Goal: Use online tool/utility: Utilize a website feature to perform a specific function

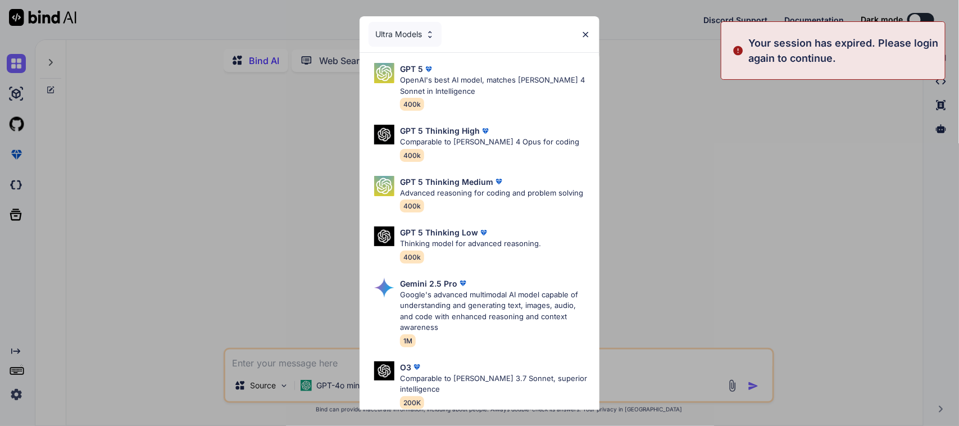
type textarea "x"
click at [583, 31] on img at bounding box center [586, 35] width 10 height 10
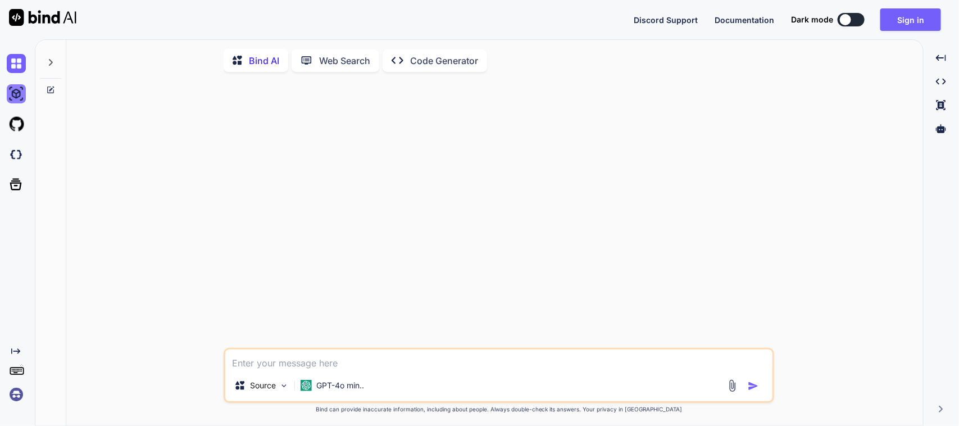
click at [17, 93] on img at bounding box center [16, 93] width 19 height 19
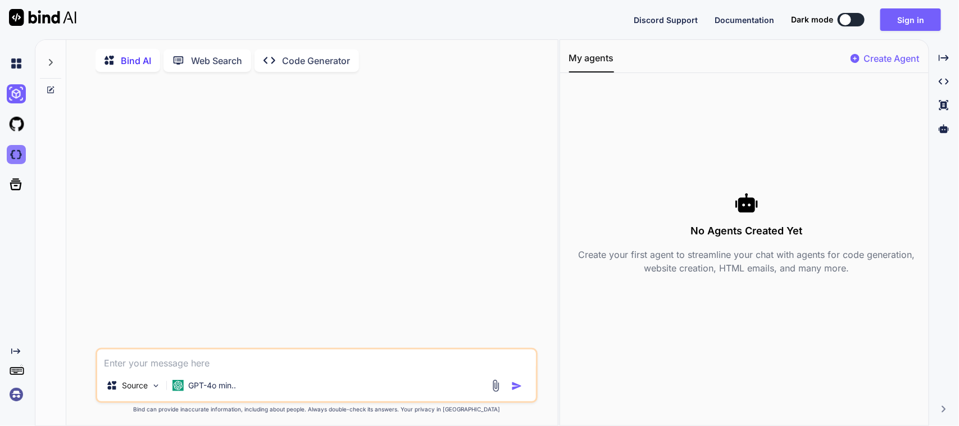
click at [21, 155] on img at bounding box center [16, 154] width 19 height 19
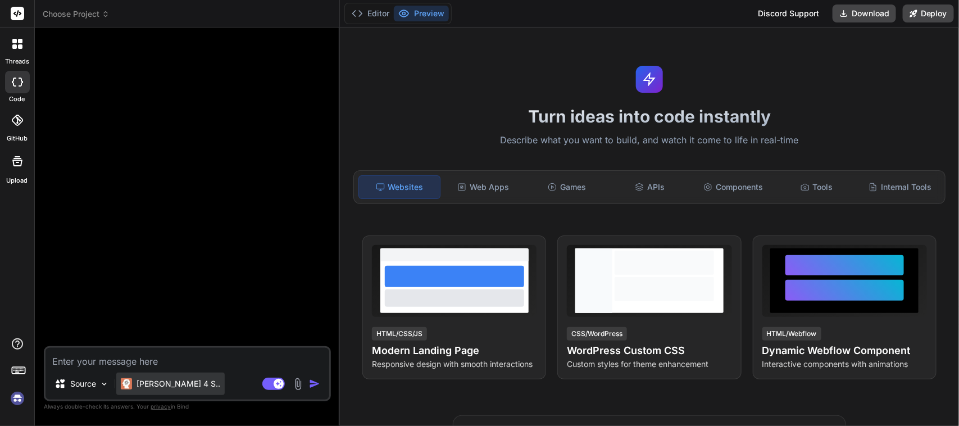
click at [166, 388] on p "[PERSON_NAME] 4 S.." at bounding box center [179, 383] width 84 height 11
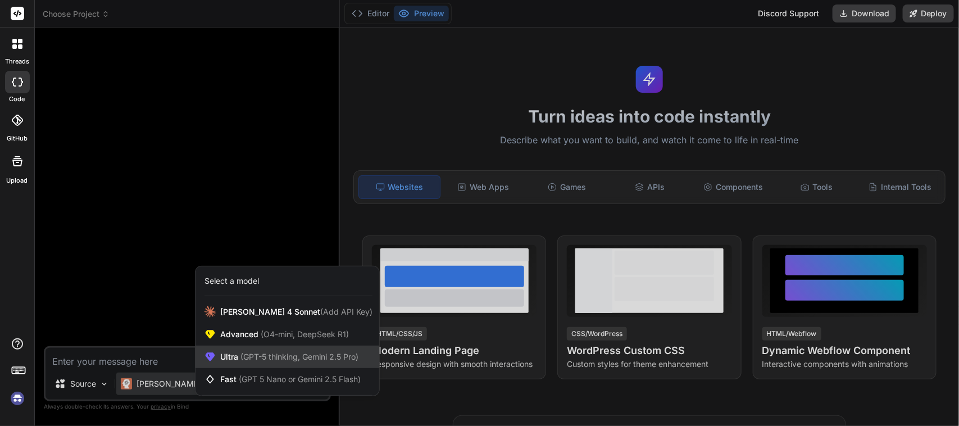
click at [251, 352] on span "(GPT-5 thinking, Gemini 2.5 Pro)" at bounding box center [298, 357] width 120 height 10
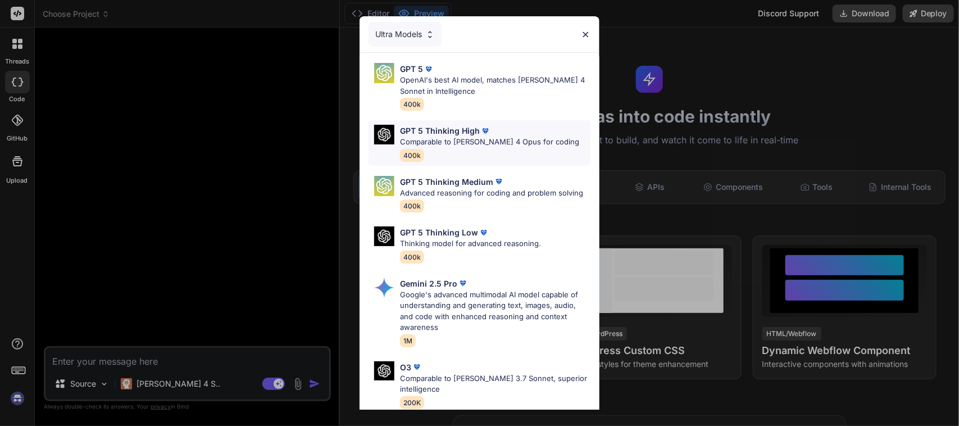
click at [451, 131] on p "GPT 5 Thinking High" at bounding box center [440, 131] width 80 height 12
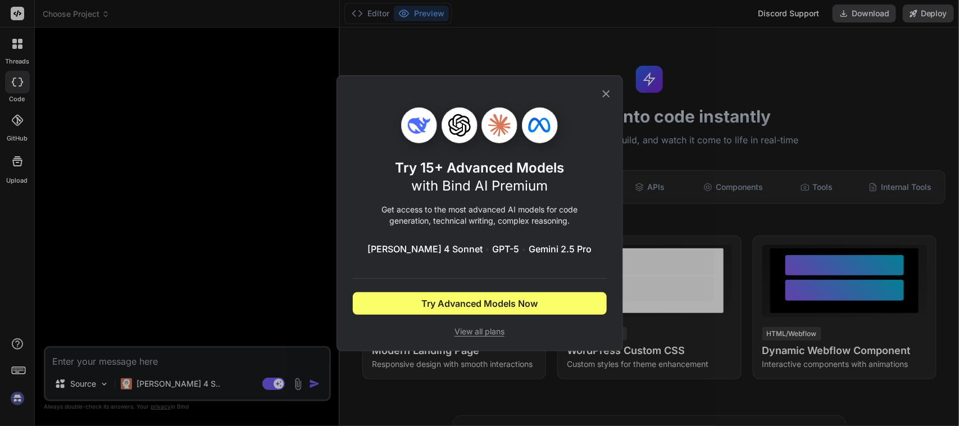
click at [610, 89] on icon at bounding box center [606, 94] width 12 height 12
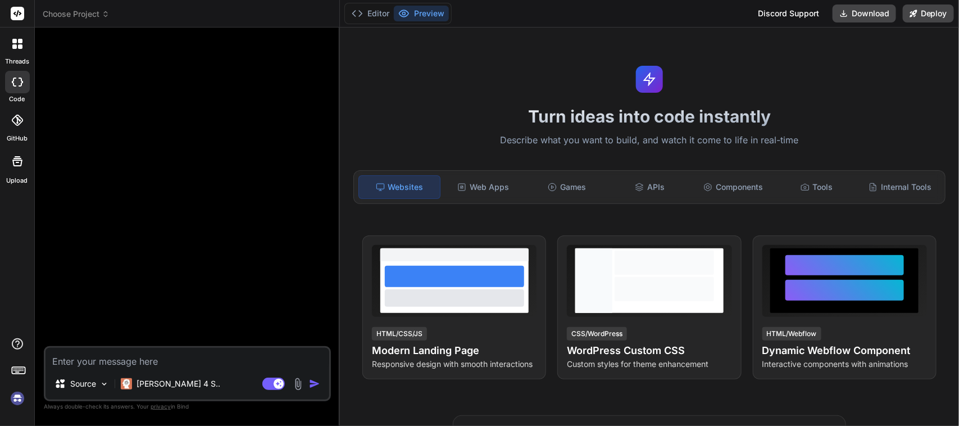
click at [21, 402] on img at bounding box center [17, 398] width 19 height 19
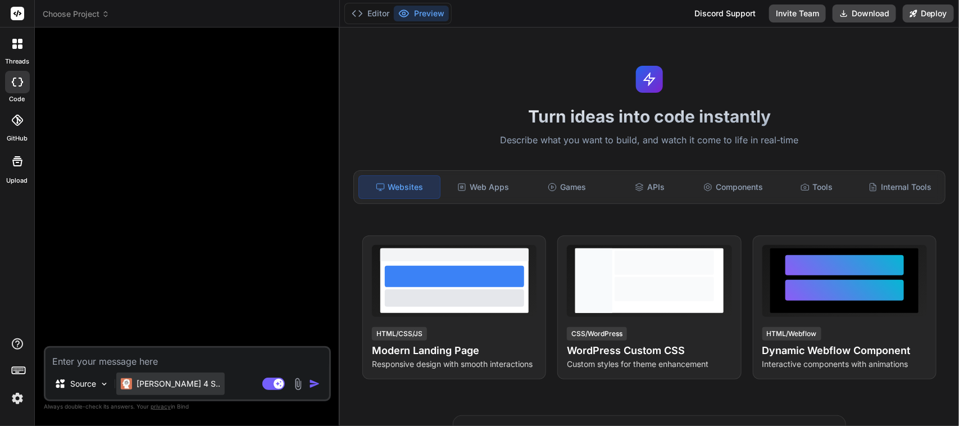
click at [169, 384] on p "[PERSON_NAME] 4 S.." at bounding box center [179, 383] width 84 height 11
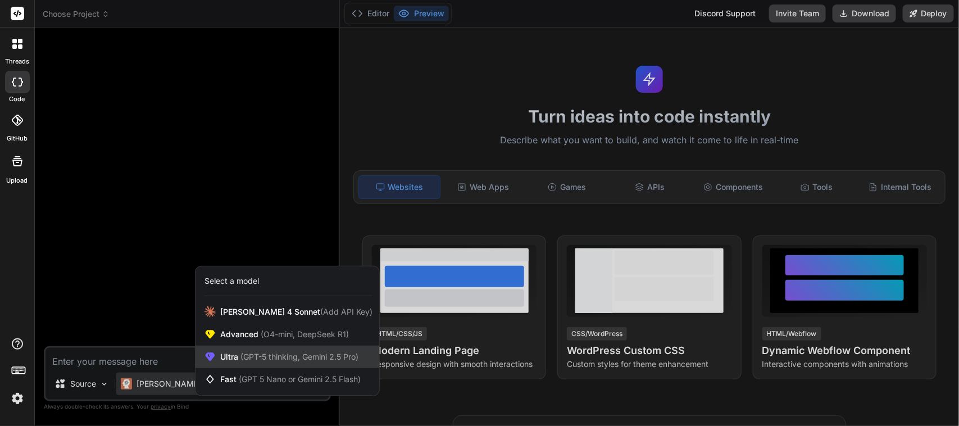
click at [246, 355] on span "(GPT-5 thinking, Gemini 2.5 Pro)" at bounding box center [298, 357] width 120 height 10
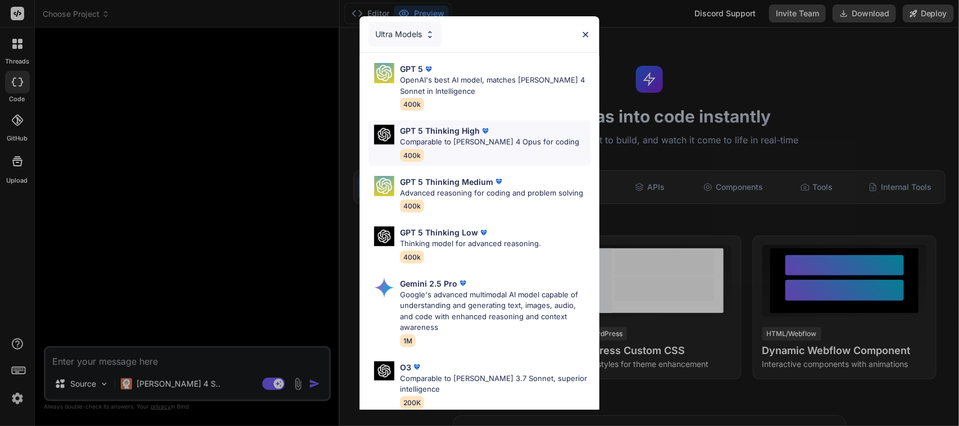
click at [442, 134] on p "GPT 5 Thinking High" at bounding box center [440, 131] width 80 height 12
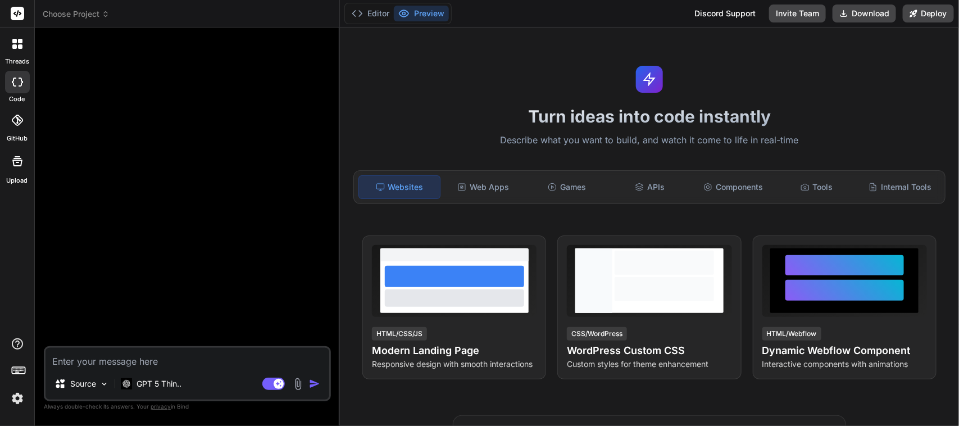
click at [62, 296] on div at bounding box center [188, 192] width 285 height 310
click at [89, 383] on p "Source" at bounding box center [83, 383] width 26 height 11
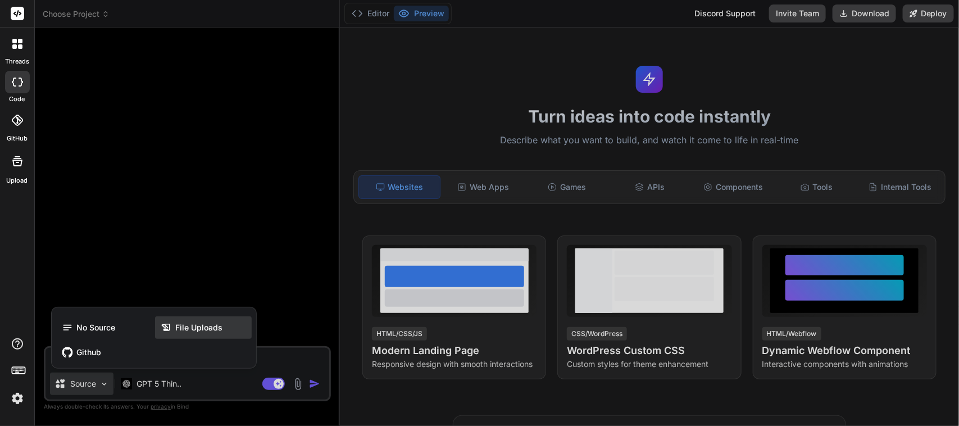
click at [203, 327] on span "File Uploads" at bounding box center [198, 327] width 47 height 11
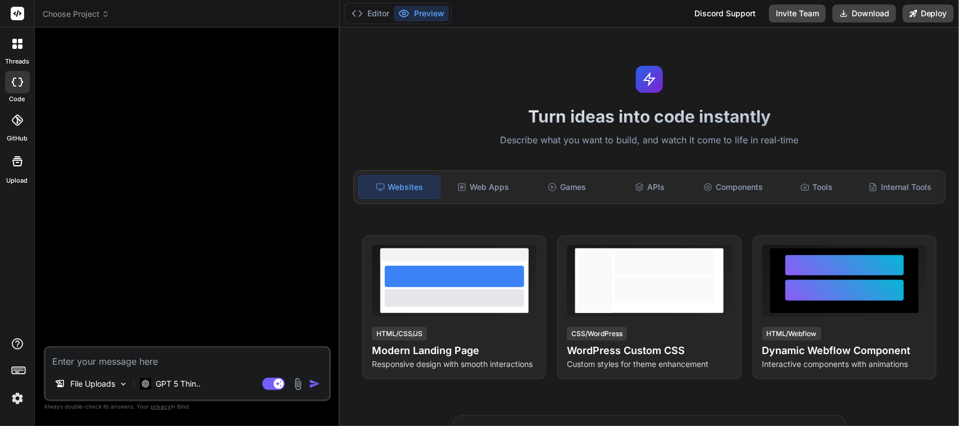
click at [299, 383] on img at bounding box center [298, 384] width 13 height 13
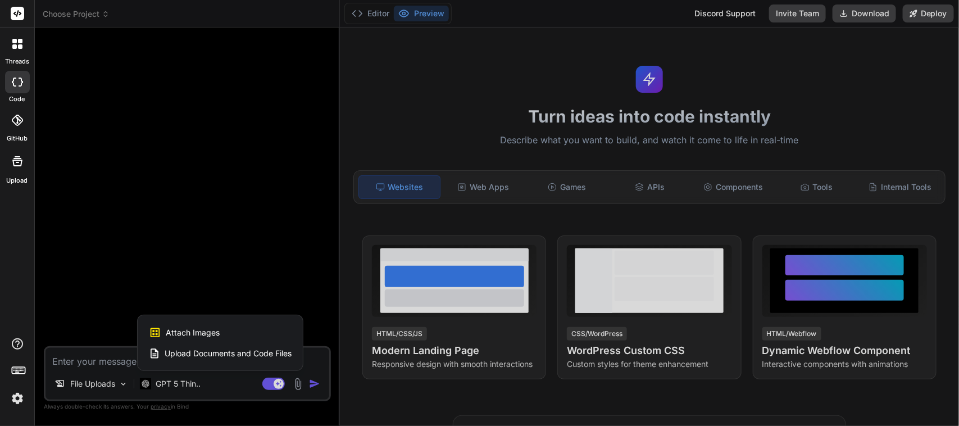
click at [211, 353] on span "Upload Documents and Code Files" at bounding box center [228, 353] width 127 height 11
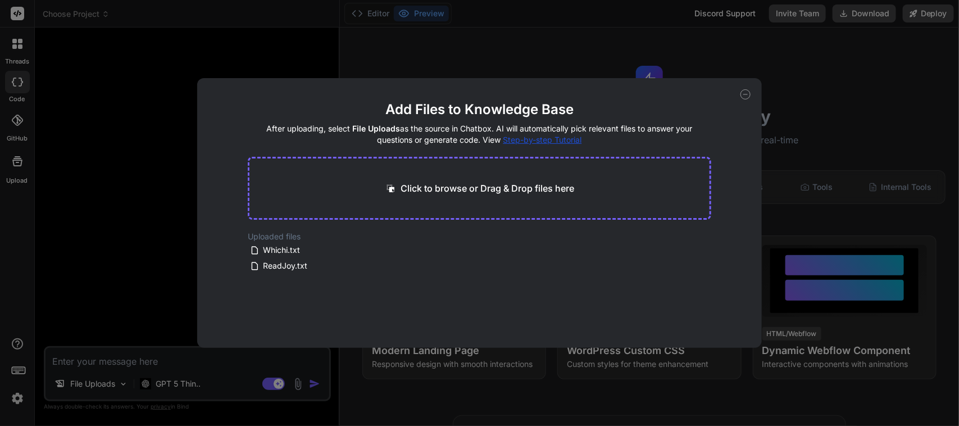
click at [401, 196] on div "Click to browse or Drag & Drop files here" at bounding box center [479, 188] width 463 height 63
click at [400, 265] on icon at bounding box center [403, 266] width 10 height 10
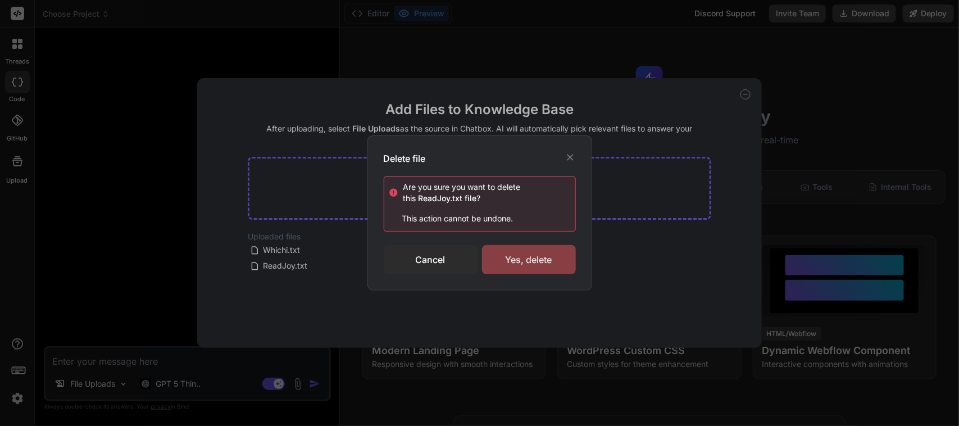
click at [510, 256] on div "Yes, delete" at bounding box center [529, 259] width 94 height 29
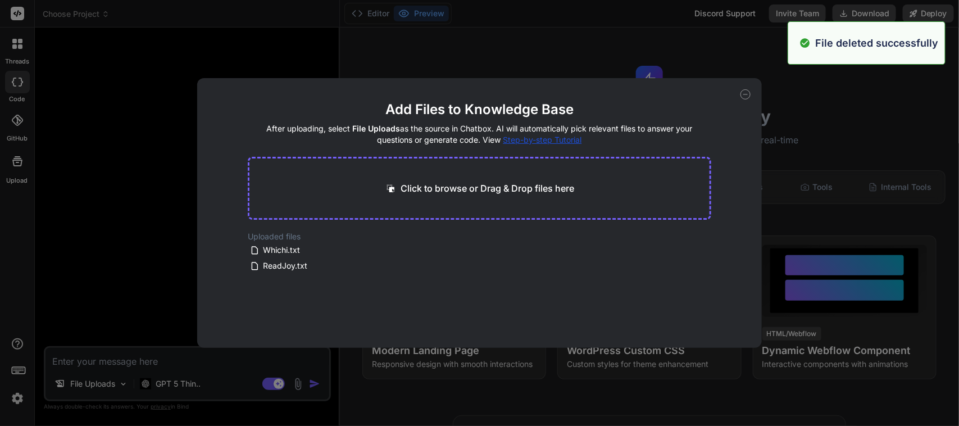
type textarea "x"
click at [468, 197] on div "Click to browse or Drag & Drop files here" at bounding box center [479, 188] width 463 height 63
click at [465, 190] on p "Click to browse or Drag & Drop files here" at bounding box center [488, 188] width 174 height 13
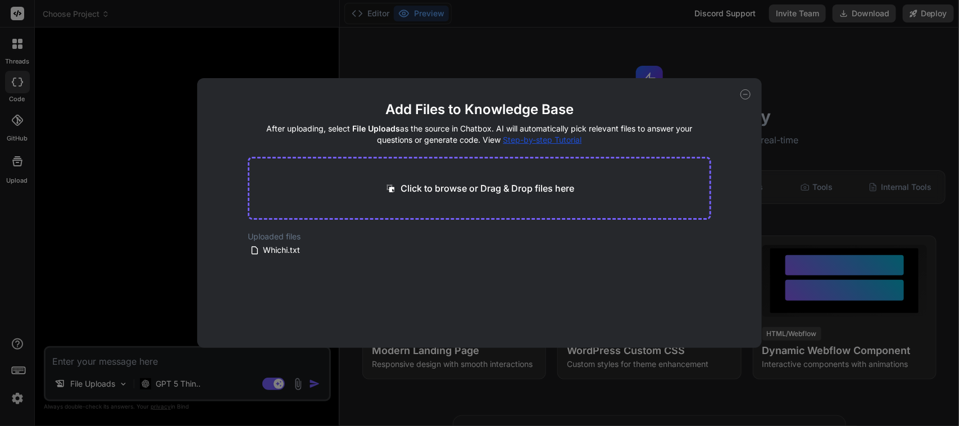
type input "C:\fakepath\Readjoy.txt"
click at [745, 94] on icon at bounding box center [746, 94] width 4 height 0
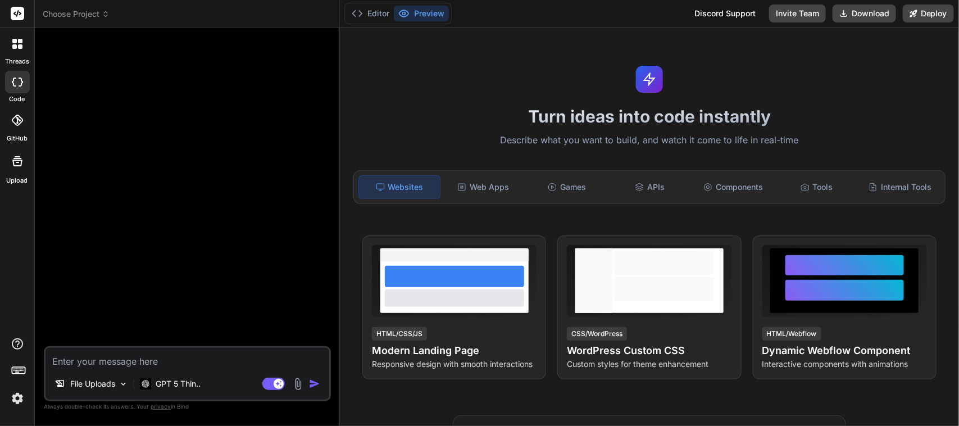
click at [101, 358] on textarea at bounding box center [188, 358] width 284 height 20
type textarea "x"
click at [107, 360] on textarea at bounding box center [188, 358] width 284 height 20
paste textarea "Tu es un architecte logiciel senior spécialisé en applications éducatives acces…"
type textarea "Tu es un architecte logiciel senior spécialisé en applications éducatives acces…"
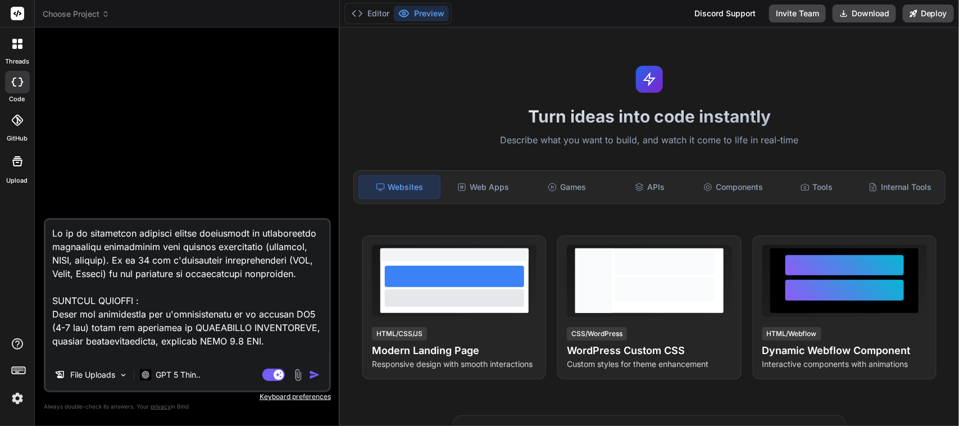
scroll to position [155375, 0]
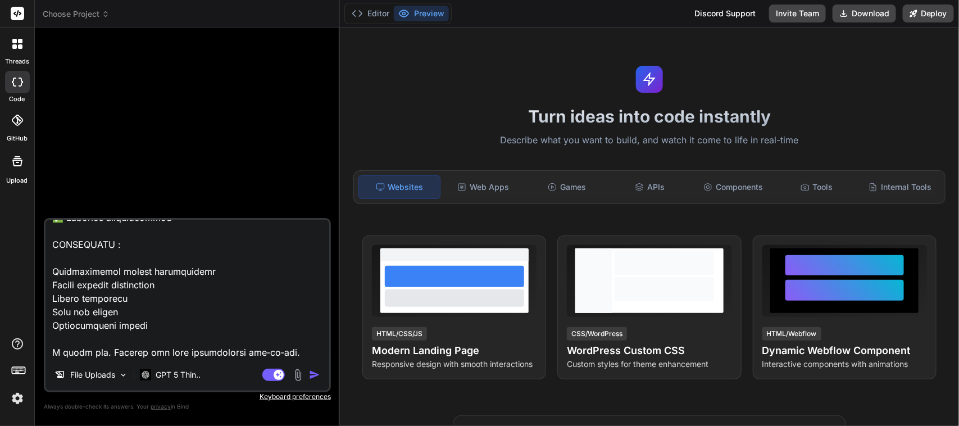
type textarea "x"
type textarea "Tu es un architecte logiciel senior spécialisé en applications éducatives acces…"
click at [315, 377] on img "button" at bounding box center [314, 374] width 11 height 11
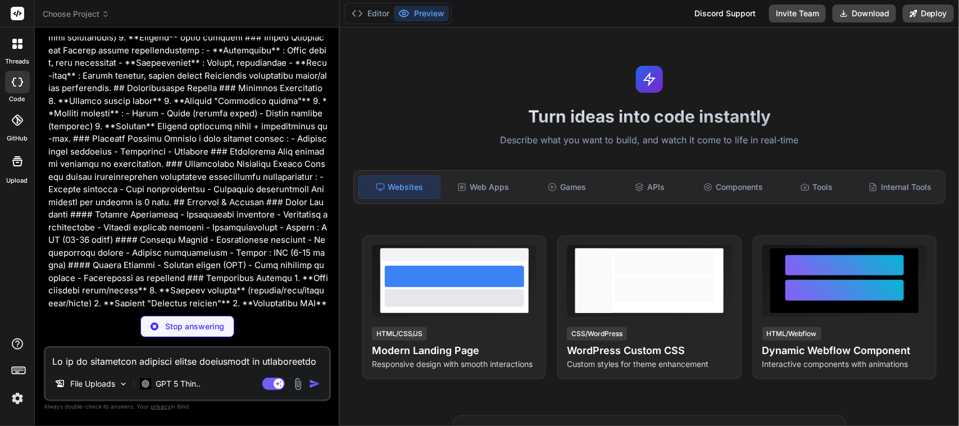
scroll to position [49500, 0]
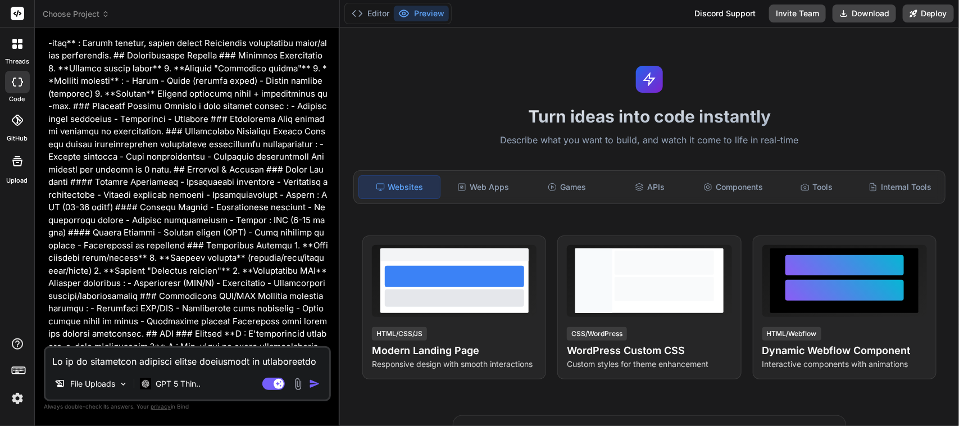
type textarea "x"
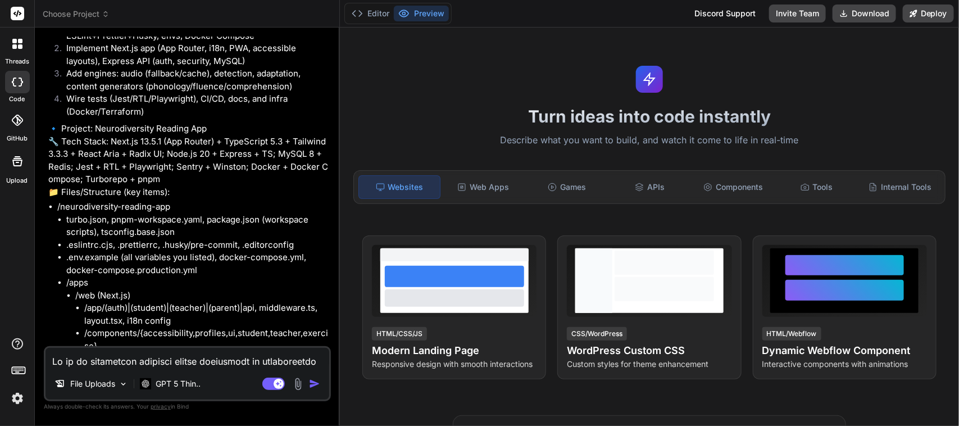
scroll to position [50341, 0]
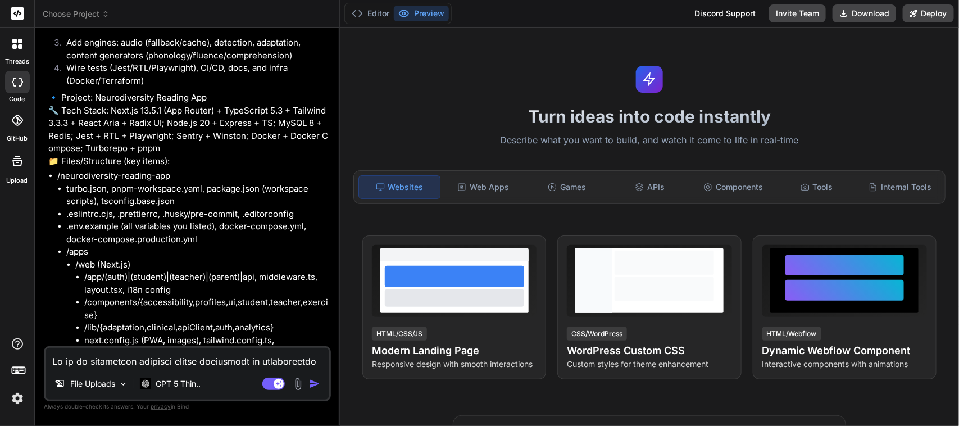
click at [110, 361] on textarea at bounding box center [188, 358] width 284 height 20
type textarea "G"
type textarea "x"
type textarea "Go"
type textarea "x"
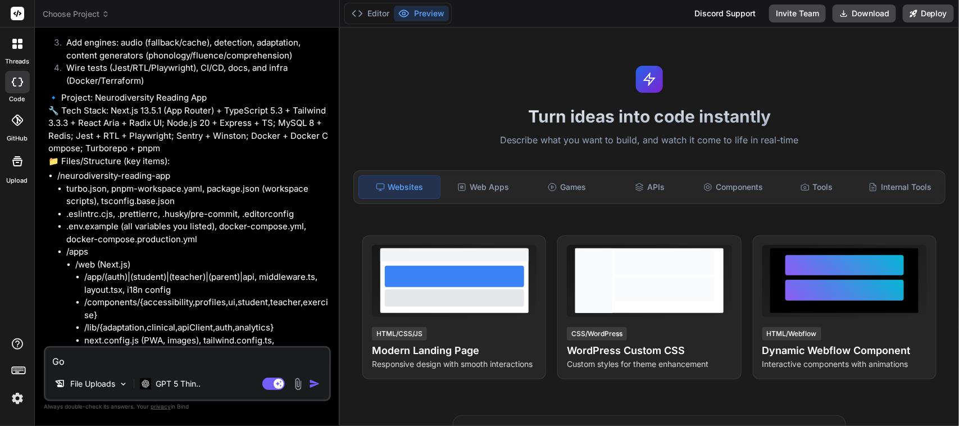
type textarea "Go"
type textarea "x"
type textarea "Go h"
type textarea "x"
type textarea "Go"
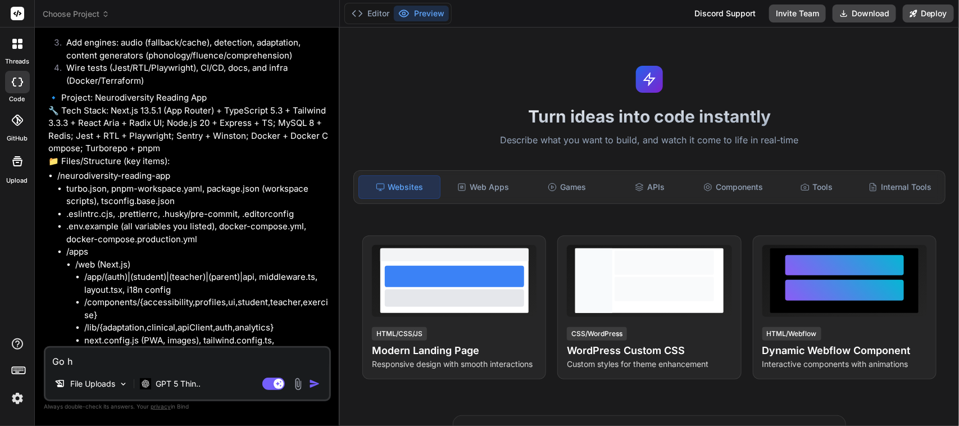
type textarea "x"
type textarea "Go a"
type textarea "x"
type textarea "Go ah"
type textarea "x"
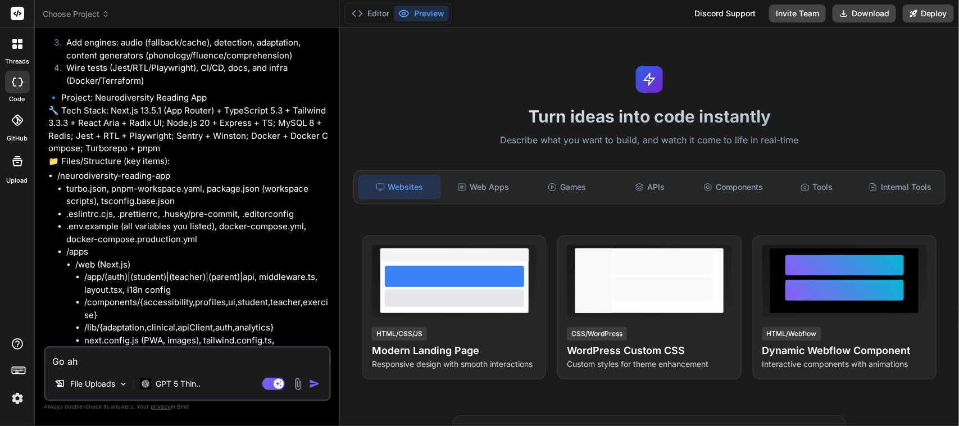
type textarea "Go ahe"
type textarea "x"
type textarea "Go ahea"
type textarea "x"
type textarea "Go ahead"
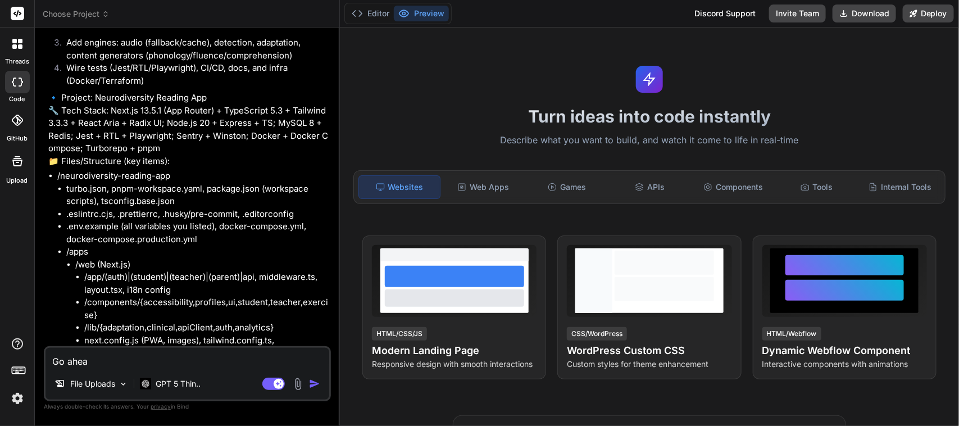
type textarea "x"
type textarea "Go ahead"
click at [318, 385] on img "button" at bounding box center [314, 383] width 11 height 11
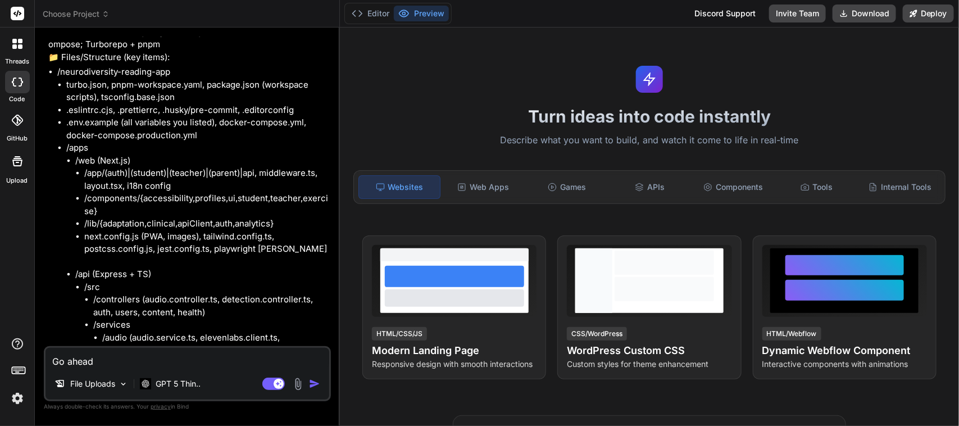
scroll to position [50458, 0]
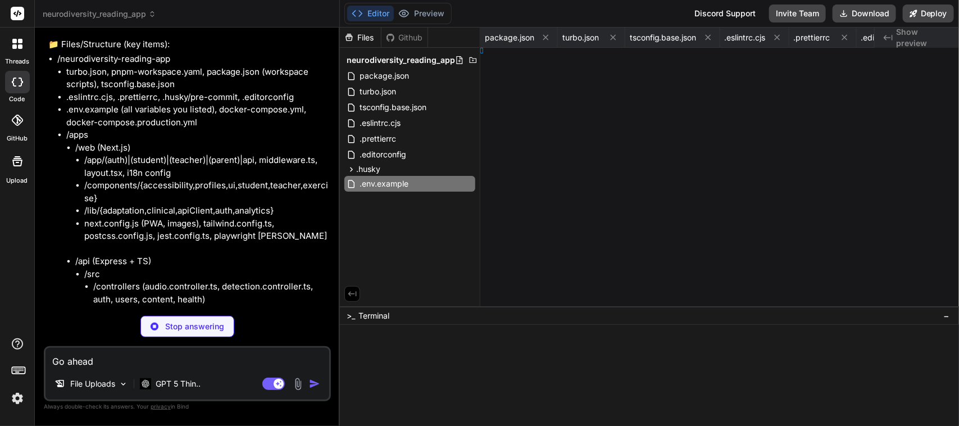
type textarea "x"
type textarea "ta:"
type textarea "x"
type textarea "dis_data:"
type textarea "x"
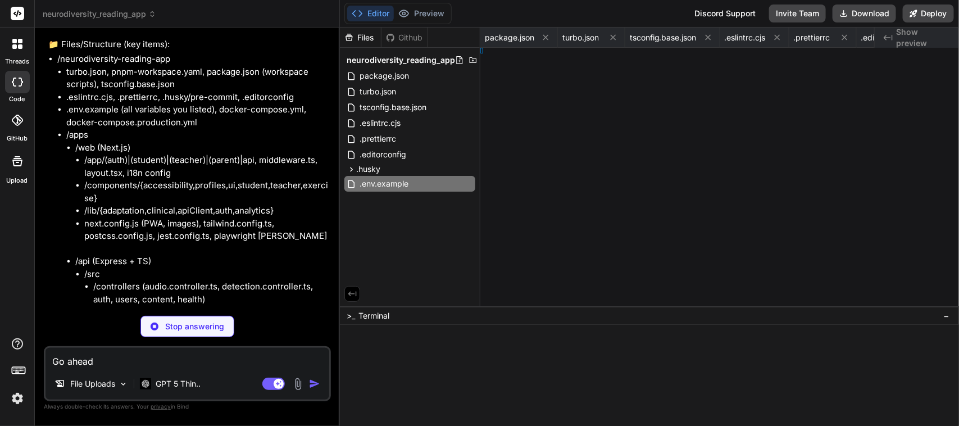
type textarea ";"
type textarea "x"
type textarea "; })();"
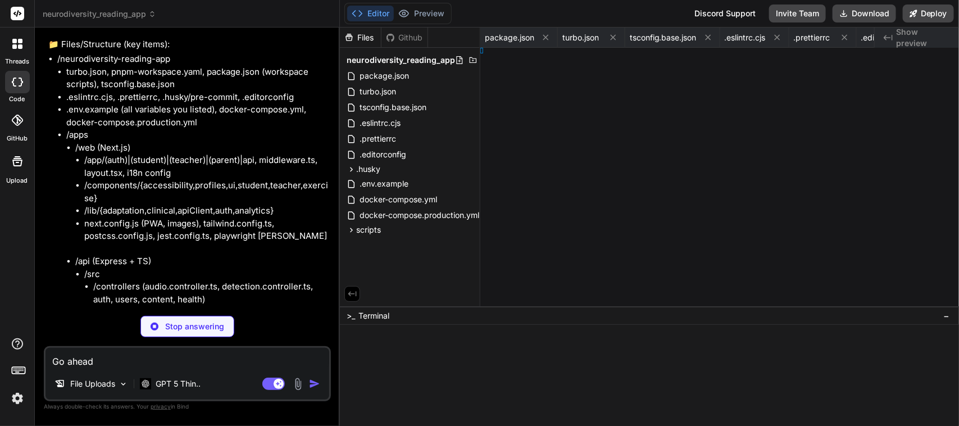
type textarea "x"
type textarea "le);"
type textarea "x"
type textarea "ql;"
type textarea "x"
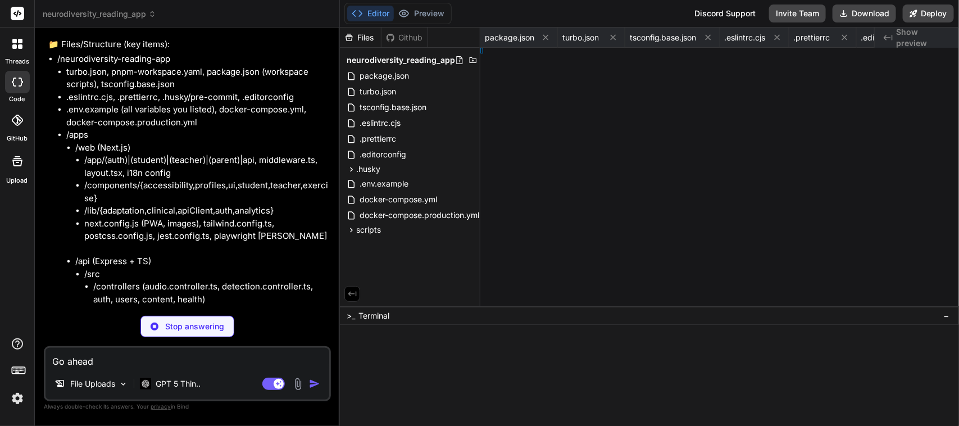
type textarea ";"
type textarea "x"
type textarea "W());"
type textarea "x"
type textarea "} }"
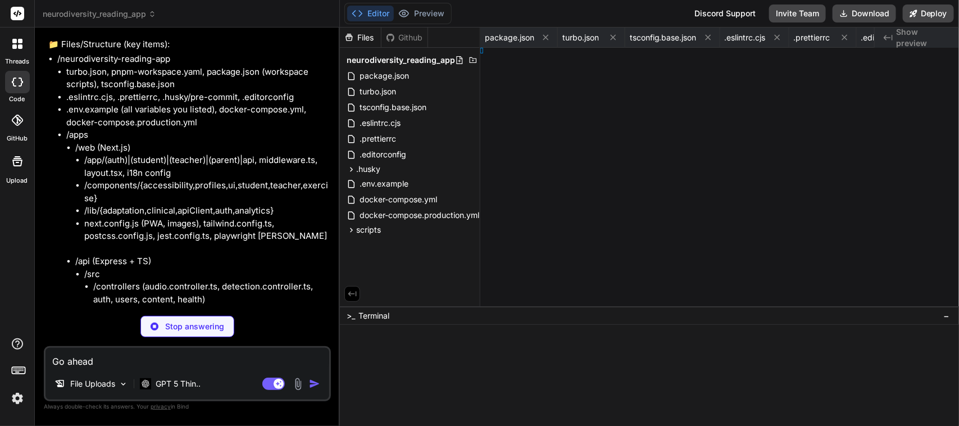
type textarea "x"
type textarea "es"] }"
type textarea "x"
type textarea "fig;"
type textarea "x"
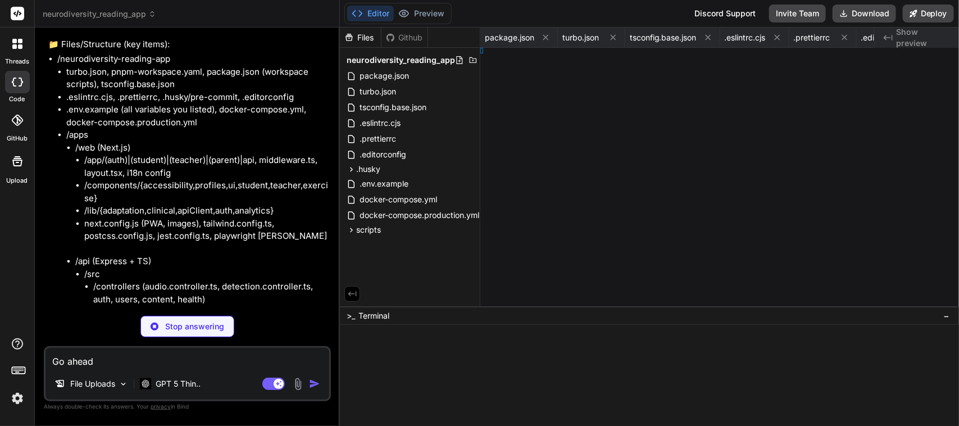
type textarea "'debug' };"
type textarea "x"
type textarea "} }, };"
type textarea "x"
type textarea "} }; }"
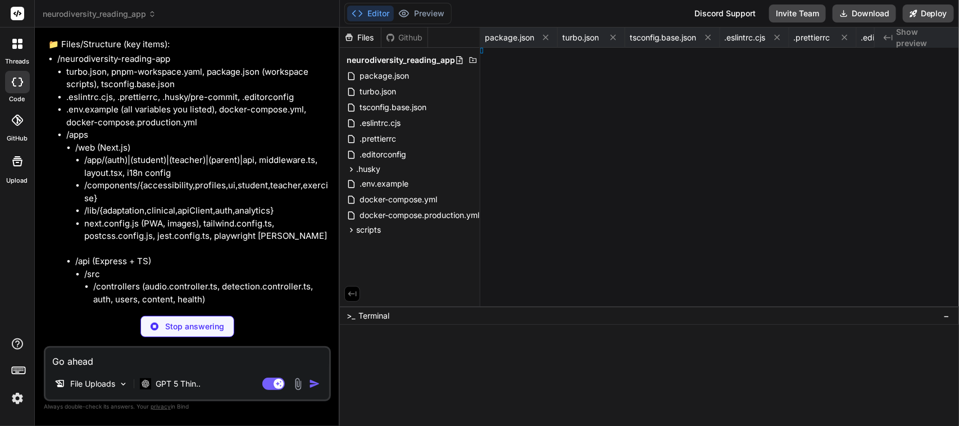
type textarea "x"
type textarea "}"
type textarea "x"
type textarea ", }); }"
type textarea "x"
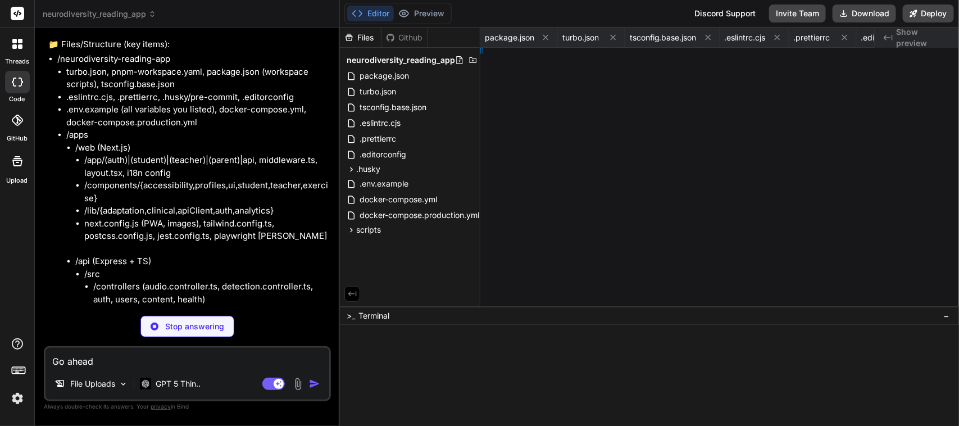
type textarea "x"
type textarea "ring; }"
type textarea "x"
type textarea "}"
type textarea "x"
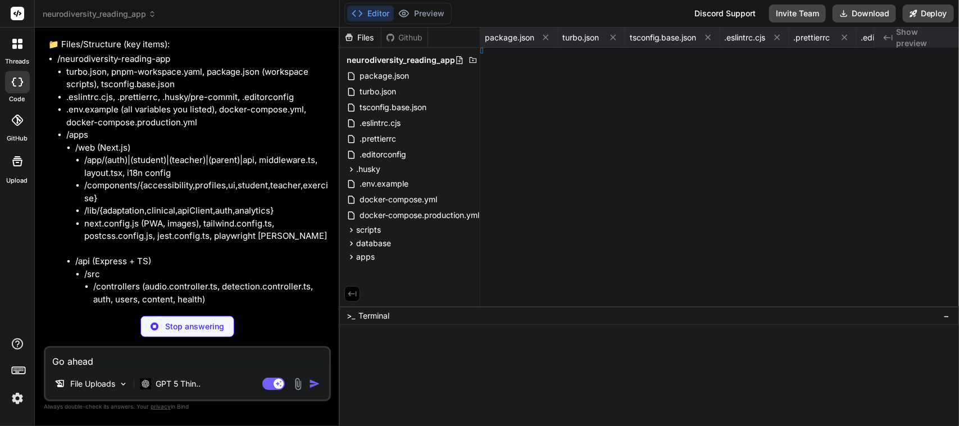
type textarea "ile]; } }"
type textarea "x"
type textarea "} }"
type textarea "x"
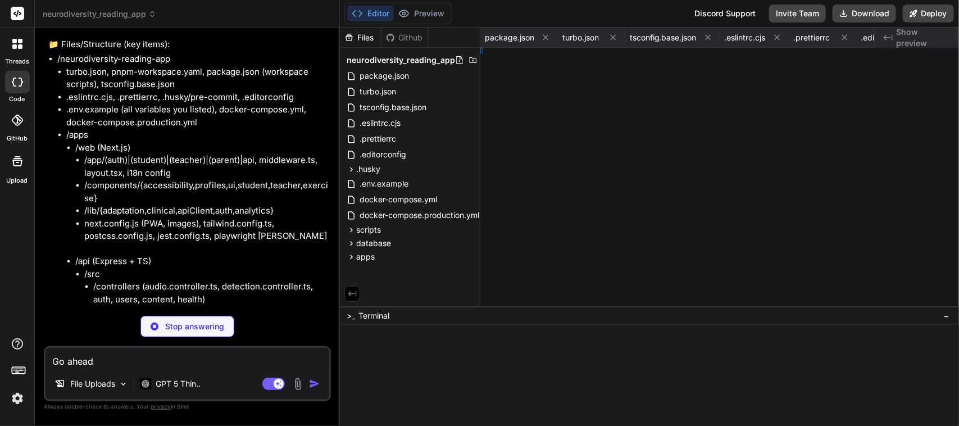
type textarea "number; }"
type textarea "x"
type textarea "}"
type textarea "x"
type textarea "; }"
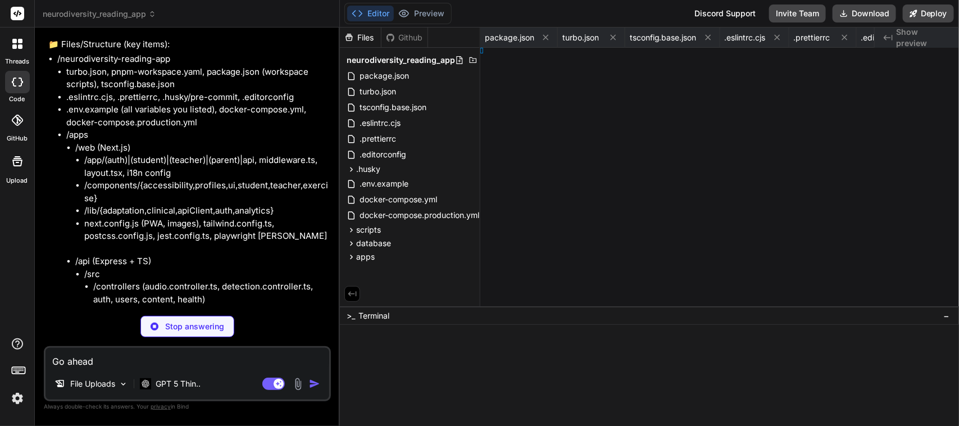
type textarea "x"
type textarea "}"
type textarea "x"
type textarea "ve: any; }"
type textarea "x"
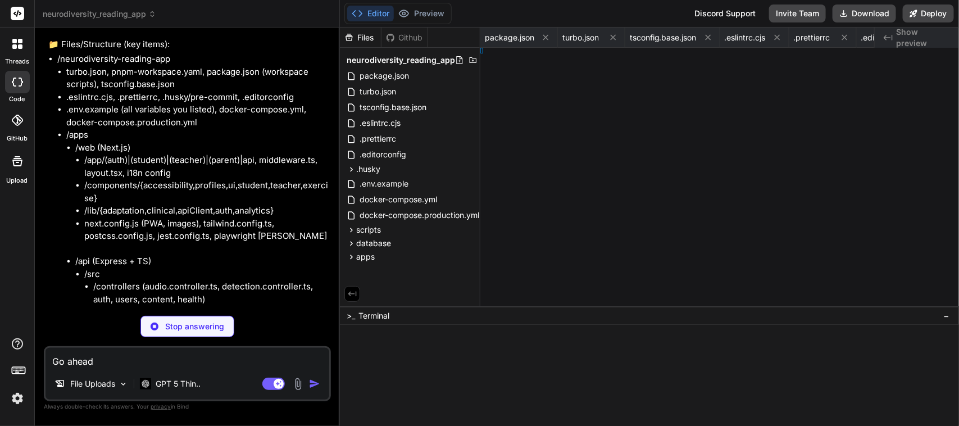
type textarea "} }"
type textarea "x"
type textarea "1)}`; } }"
type textarea "x"
type textarea "; } }"
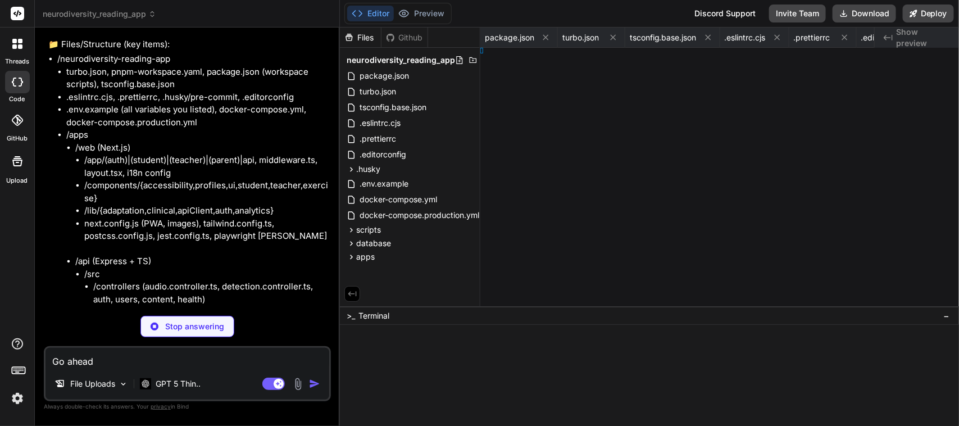
type textarea "x"
type textarea "} } }"
type textarea "x"
type textarea "} }"
type textarea "x"
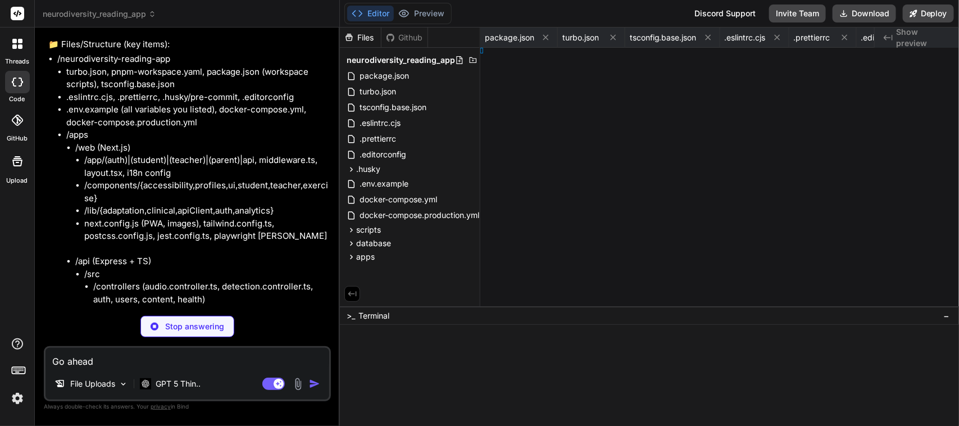
type textarea "ter;"
type textarea "x"
type textarea "er;"
type textarea "x"
type textarea "router;"
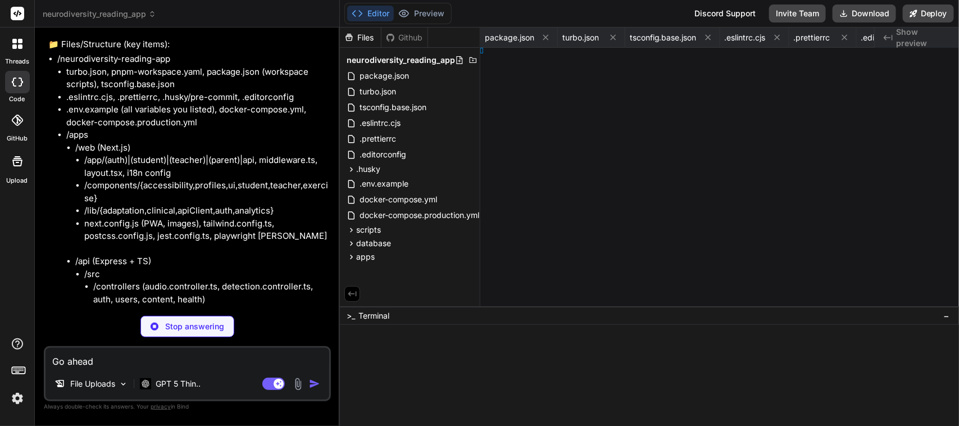
type textarea "x"
type textarea "`); });"
type textarea "x"
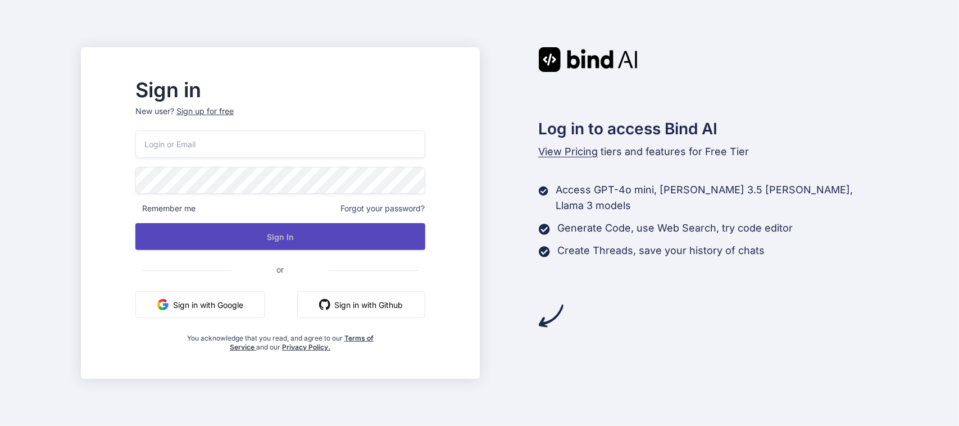
type input "labaude@gmail.com"
click at [294, 236] on button "Sign In" at bounding box center [280, 236] width 290 height 27
